Goal: Find contact information: Find contact information

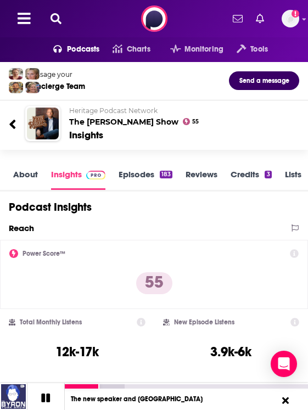
click at [53, 15] on icon at bounding box center [56, 18] width 11 height 11
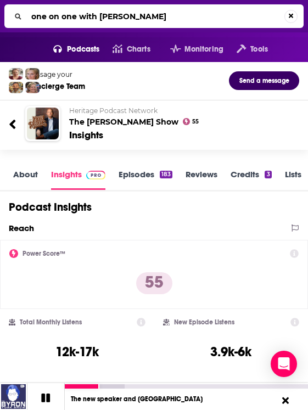
type input "one on one with [PERSON_NAME]"
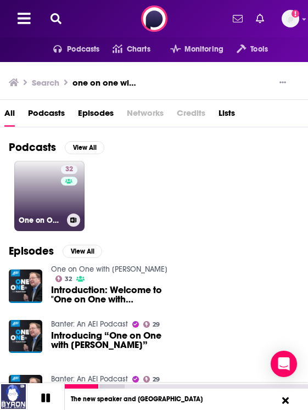
click at [42, 208] on link "32 One on One with [PERSON_NAME]" at bounding box center [49, 196] width 70 height 70
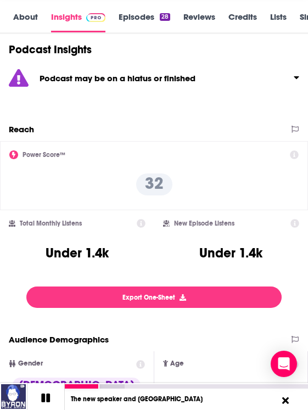
scroll to position [160, 0]
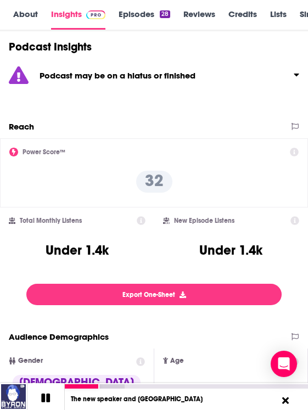
click at [202, 85] on div "Podcast may be on a hiatus or finished" at bounding box center [154, 75] width 308 height 39
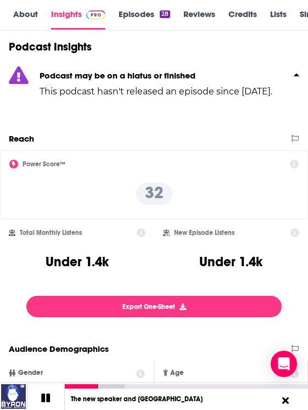
click at [202, 85] on p "This podcast hasn't released an episode since [DATE]." at bounding box center [156, 91] width 233 height 13
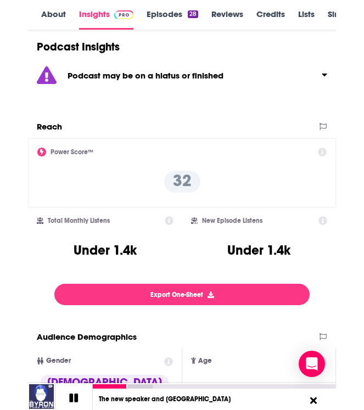
scroll to position [0, 0]
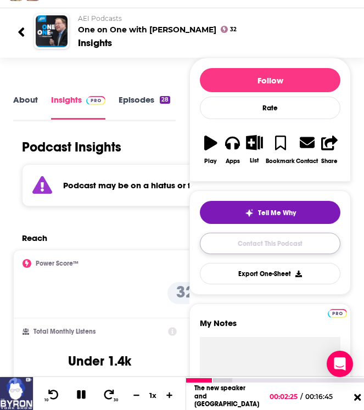
click at [280, 249] on link "Contact This Podcast" at bounding box center [270, 243] width 141 height 21
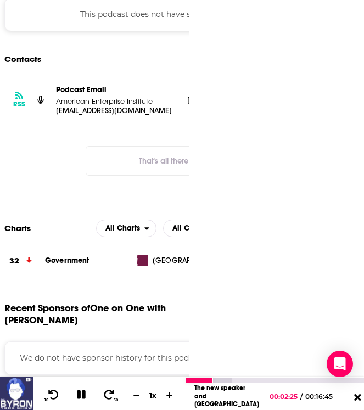
click at [187, 91] on span at bounding box center [191, 99] width 16 height 16
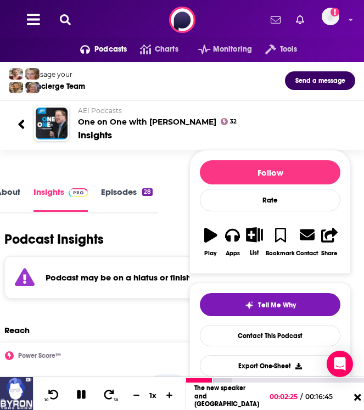
click at [79, 9] on div "Podcasts Charts Monitoring Tools For Business For Podcasters More Add a profile…" at bounding box center [182, 20] width 364 height 40
click at [64, 21] on icon at bounding box center [65, 19] width 11 height 11
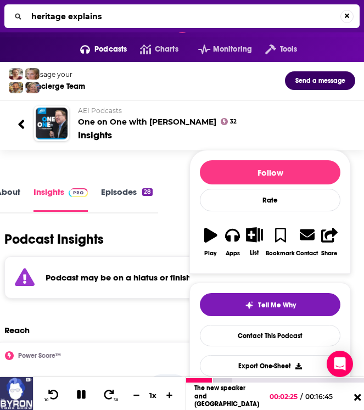
type input "heritage explains"
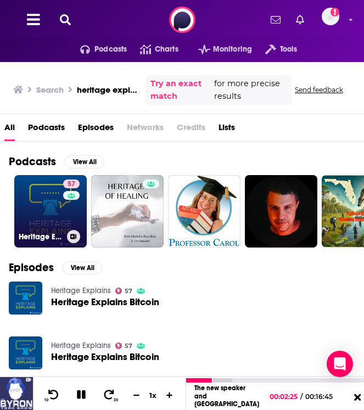
click at [54, 211] on link "57 Heritage Explains" at bounding box center [50, 211] width 73 height 73
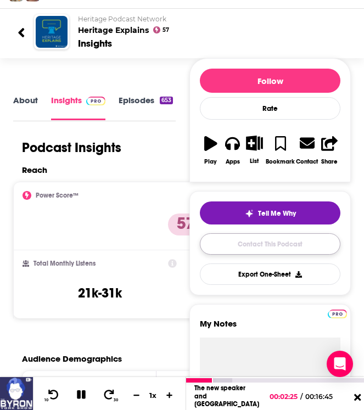
click at [260, 246] on link "Contact This Podcast" at bounding box center [270, 243] width 141 height 21
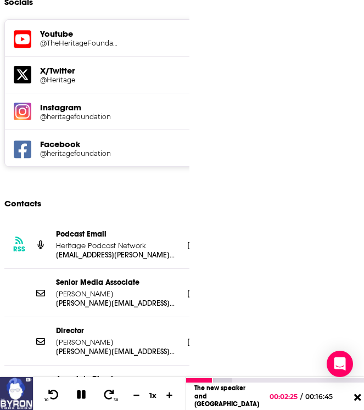
scroll to position [1829, 0]
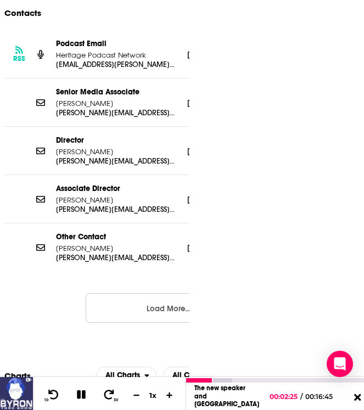
click at [122, 293] on button "Load More..." at bounding box center [168, 308] width 165 height 30
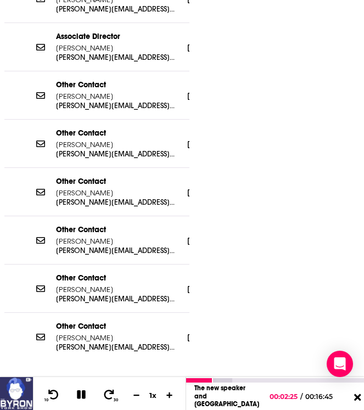
scroll to position [2042, 0]
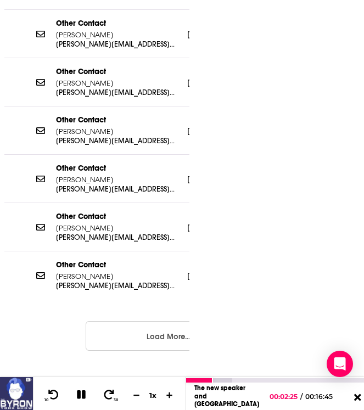
click at [121, 321] on button "Load More..." at bounding box center [168, 336] width 165 height 30
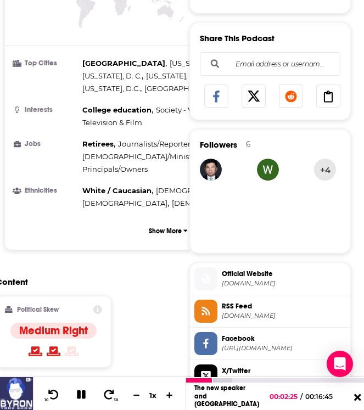
scroll to position [0, 0]
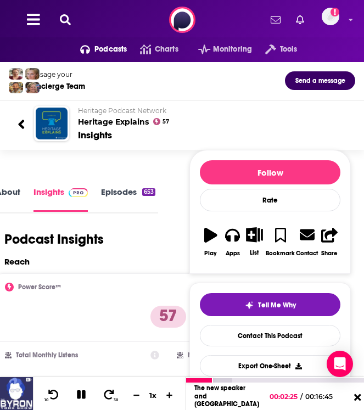
click at [65, 18] on icon at bounding box center [65, 19] width 11 height 11
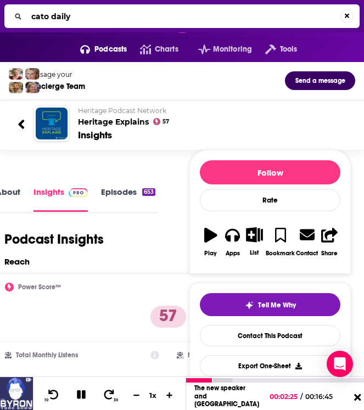
type input "cato daily"
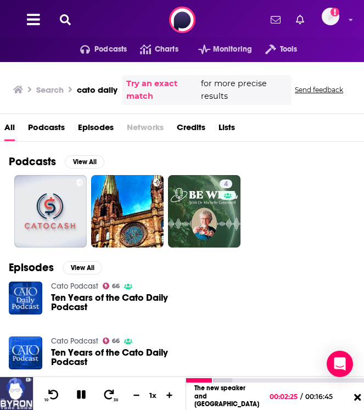
click at [69, 14] on button at bounding box center [66, 20] width 18 height 13
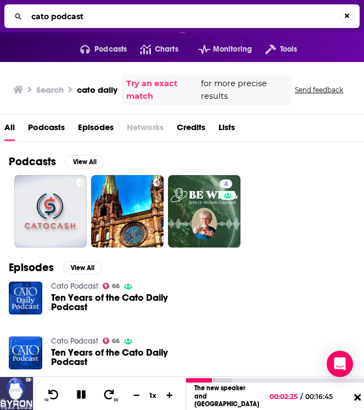
type input "cato podcast"
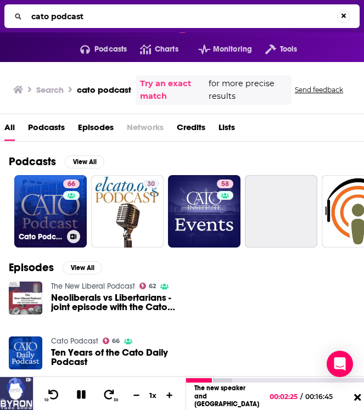
click at [47, 221] on link "66 Cato Podcast" at bounding box center [50, 211] width 73 height 73
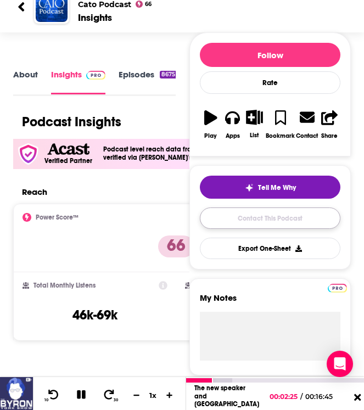
click at [256, 226] on link "Contact This Podcast" at bounding box center [270, 218] width 141 height 21
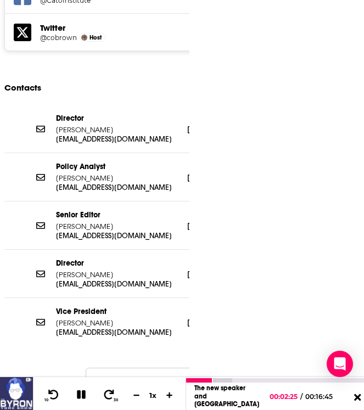
scroll to position [1858, 0]
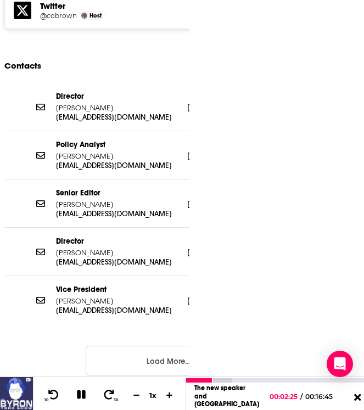
click at [168, 346] on button "Load More..." at bounding box center [168, 361] width 165 height 30
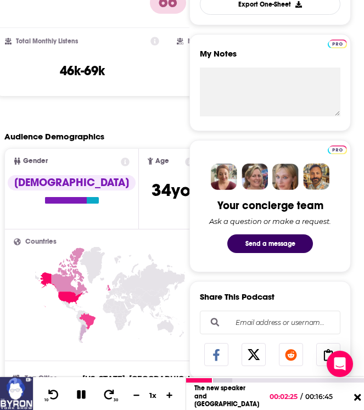
scroll to position [0, 0]
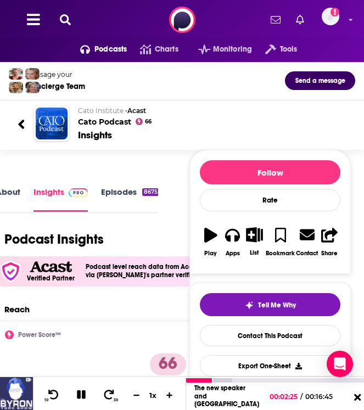
click at [64, 24] on icon at bounding box center [65, 19] width 11 height 11
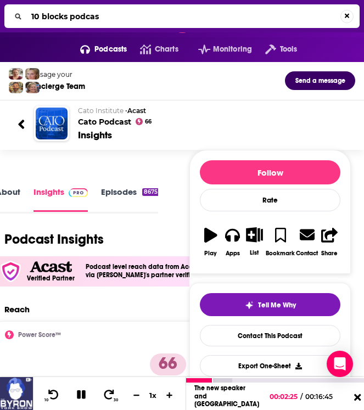
type input "10 blocks podcast"
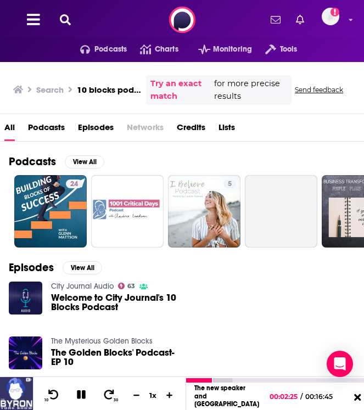
click at [77, 21] on div "Podcasts Charts Monitoring Tools For Business For Podcasters More Add a profile…" at bounding box center [182, 20] width 364 height 40
click at [56, 15] on div "Podcasts Charts Monitoring Tools For Business For Podcasters More Add a profile…" at bounding box center [182, 20] width 364 height 40
click at [65, 19] on icon at bounding box center [65, 19] width 11 height 11
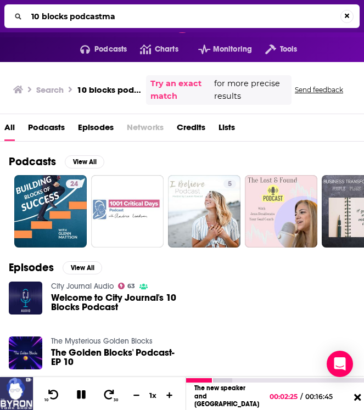
drag, startPoint x: 55, startPoint y: 17, endPoint x: 7, endPoint y: 16, distance: 48.3
click at [7, 16] on div "10 blocks podcastma" at bounding box center [181, 16] width 355 height 24
type input "[GEOGRAPHIC_DATA]"
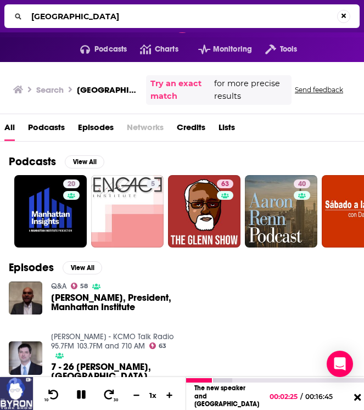
scroll to position [185, 0]
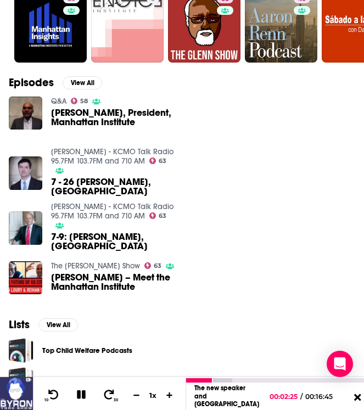
click at [85, 118] on span "[PERSON_NAME], President, Manhattan Institute" at bounding box center [113, 117] width 125 height 19
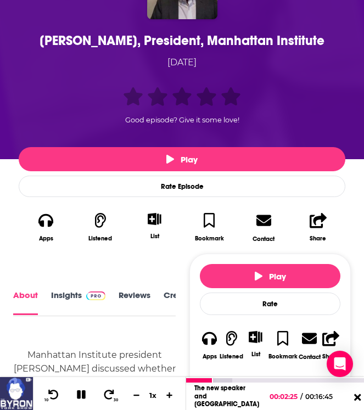
scroll to position [34, 0]
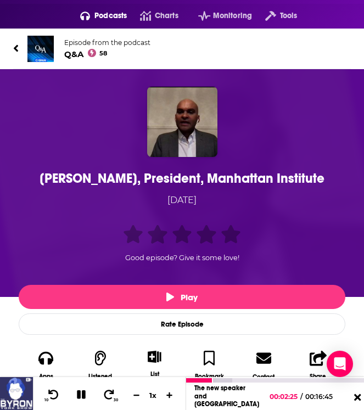
click at [231, 176] on div "[PERSON_NAME], President, Manhattan Institute" at bounding box center [181, 178] width 321 height 16
click at [67, 54] on span "Q&A 58" at bounding box center [107, 54] width 86 height 10
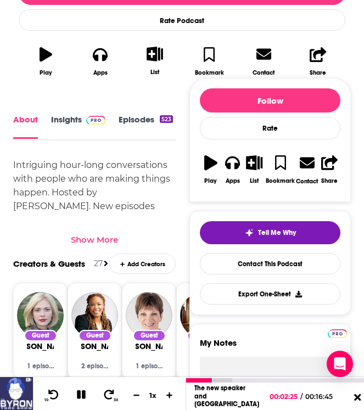
scroll to position [341, 0]
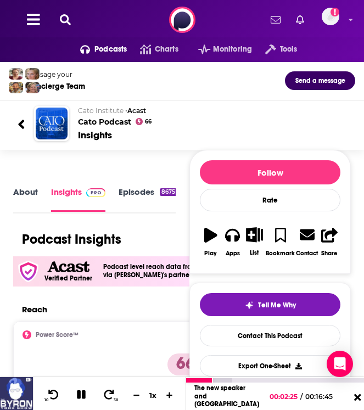
click at [73, 14] on button at bounding box center [66, 20] width 18 height 13
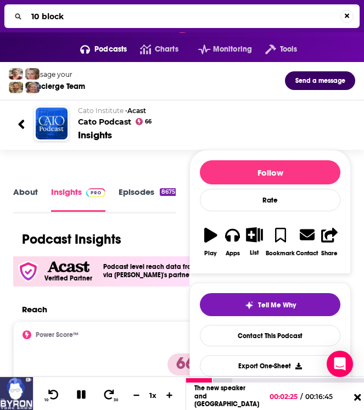
type input "10 blocks"
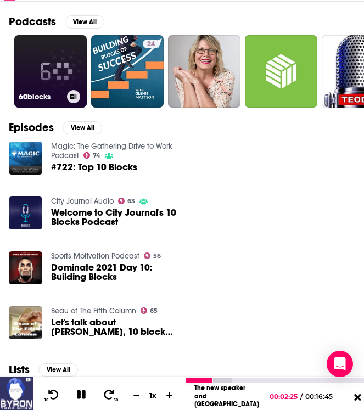
scroll to position [149, 0]
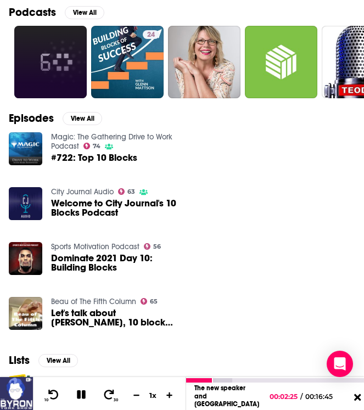
click at [73, 209] on span "Welcome to City Journal's 10 Blocks Podcast" at bounding box center [113, 208] width 125 height 19
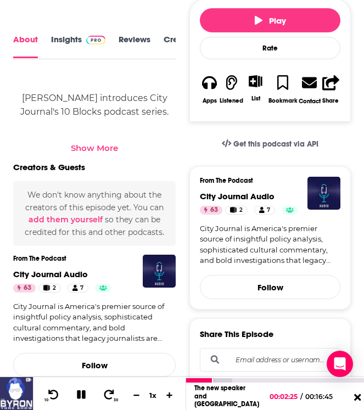
scroll to position [434, 0]
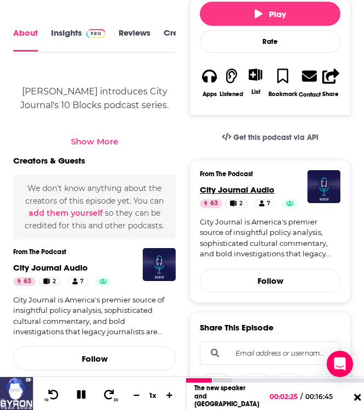
click at [246, 189] on span "City Journal Audio" at bounding box center [237, 190] width 75 height 10
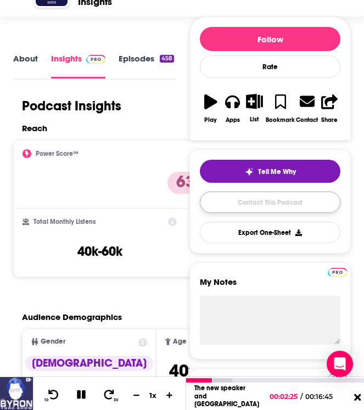
click at [239, 209] on link "Contact This Podcast" at bounding box center [270, 202] width 141 height 21
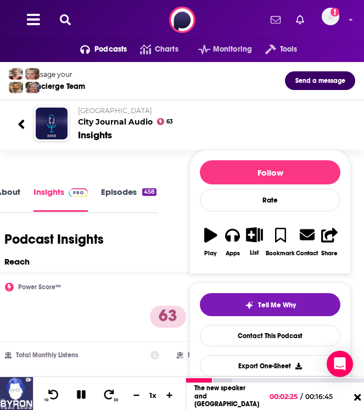
click at [60, 12] on div "Podcasts Charts Monitoring Tools For Business For Podcasters More Add a profile…" at bounding box center [182, 20] width 364 height 40
click at [68, 25] on button at bounding box center [66, 20] width 18 height 13
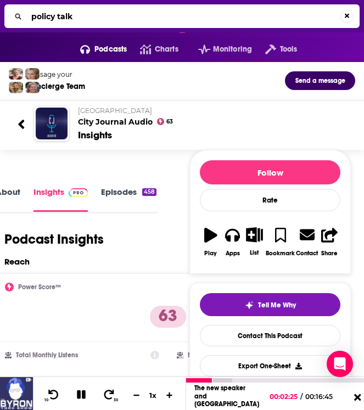
type input "policy talk"
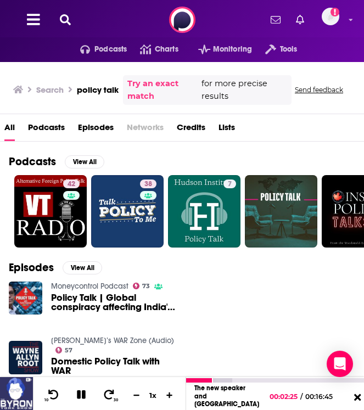
click at [66, 2] on div "Podcasts Charts Monitoring Tools For Business For Podcasters More Add a profile…" at bounding box center [182, 20] width 364 height 40
click at [64, 15] on icon at bounding box center [65, 19] width 11 height 11
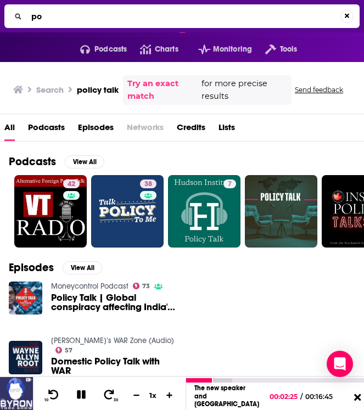
type input "p"
type input "[PERSON_NAME] institue"
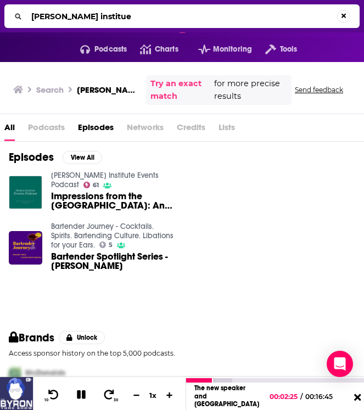
click at [98, 178] on link "[PERSON_NAME] Institute Events Podcast" at bounding box center [105, 180] width 108 height 19
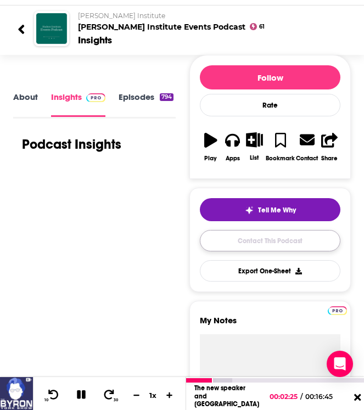
click at [242, 239] on link "Contact This Podcast" at bounding box center [270, 240] width 141 height 21
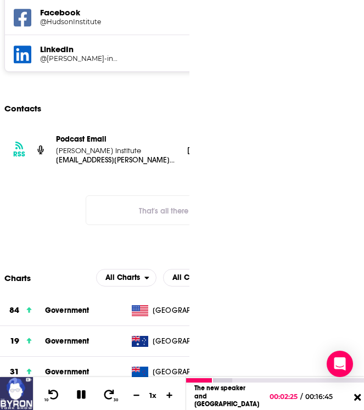
scroll to position [2028, 0]
